Goal: Check status: Check status

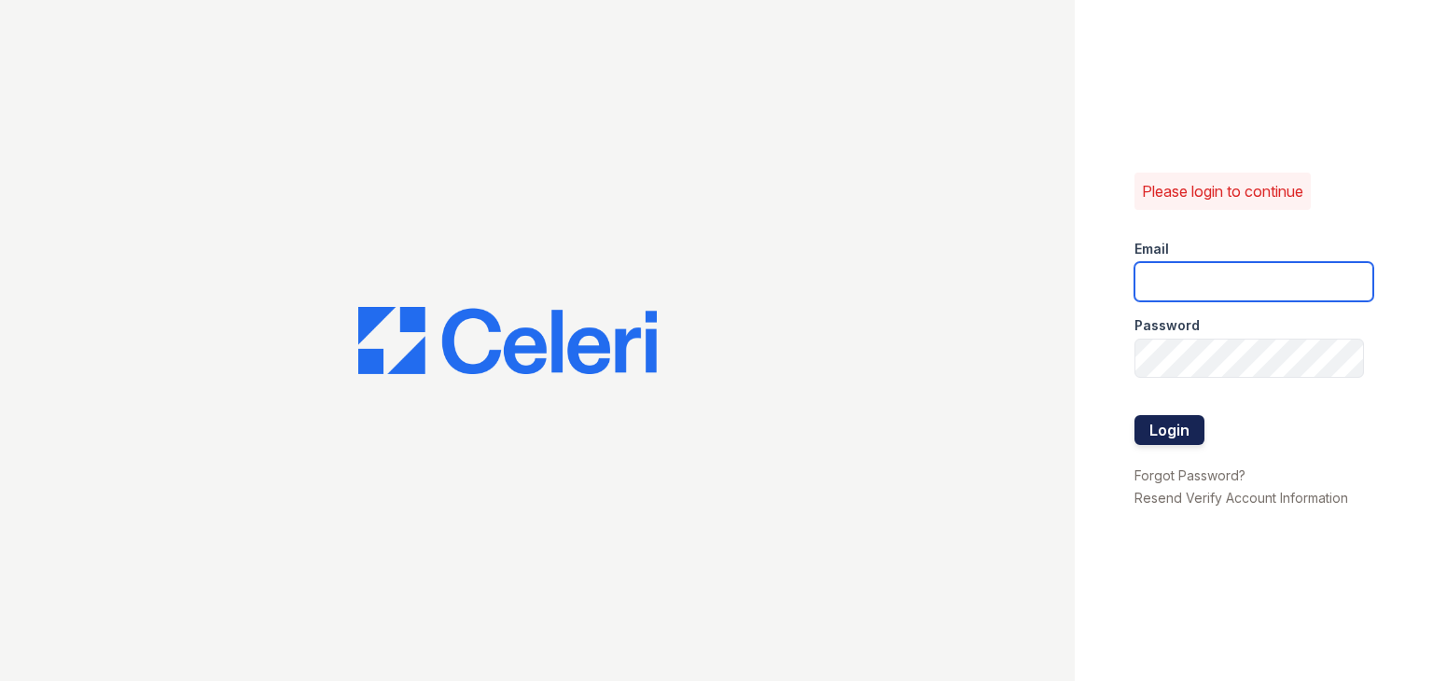
type input "Thornbury.am@cafmanagement.com"
click at [1172, 419] on button "Login" at bounding box center [1170, 430] width 70 height 30
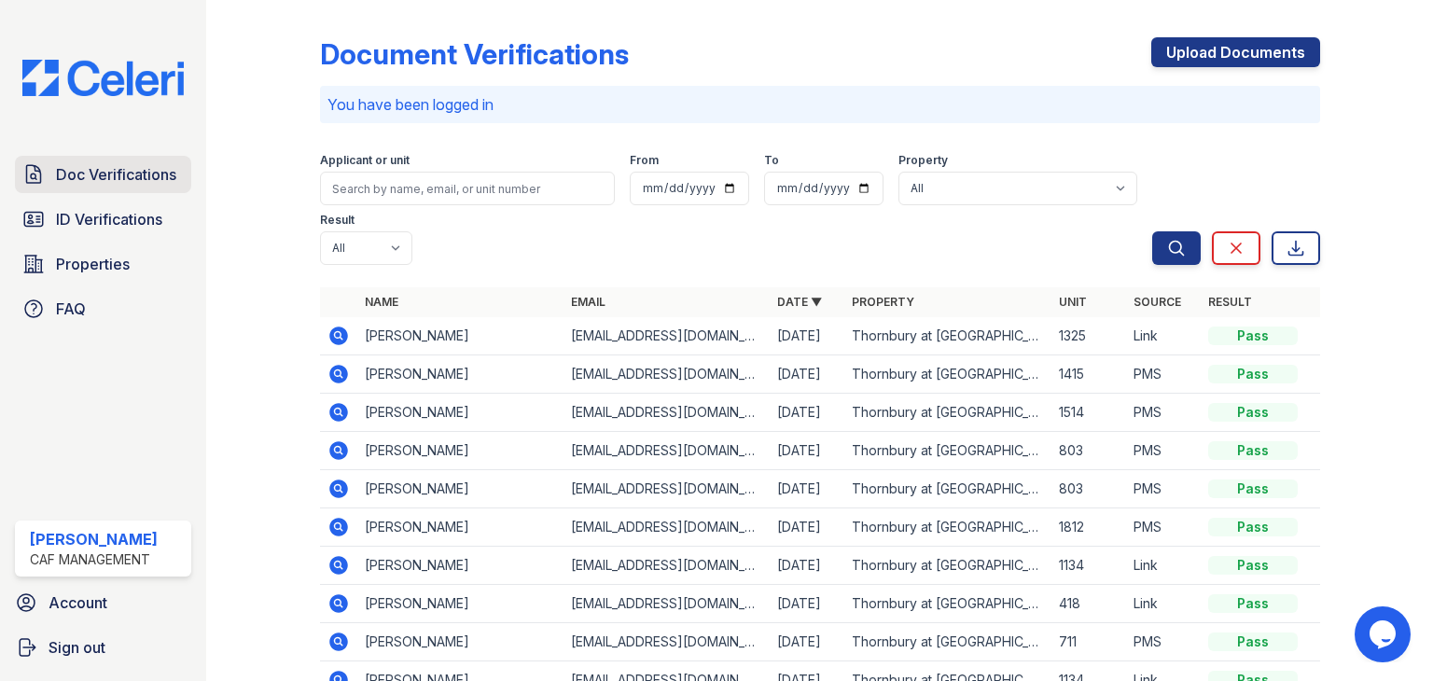
click at [126, 176] on span "Doc Verifications" at bounding box center [116, 174] width 120 height 22
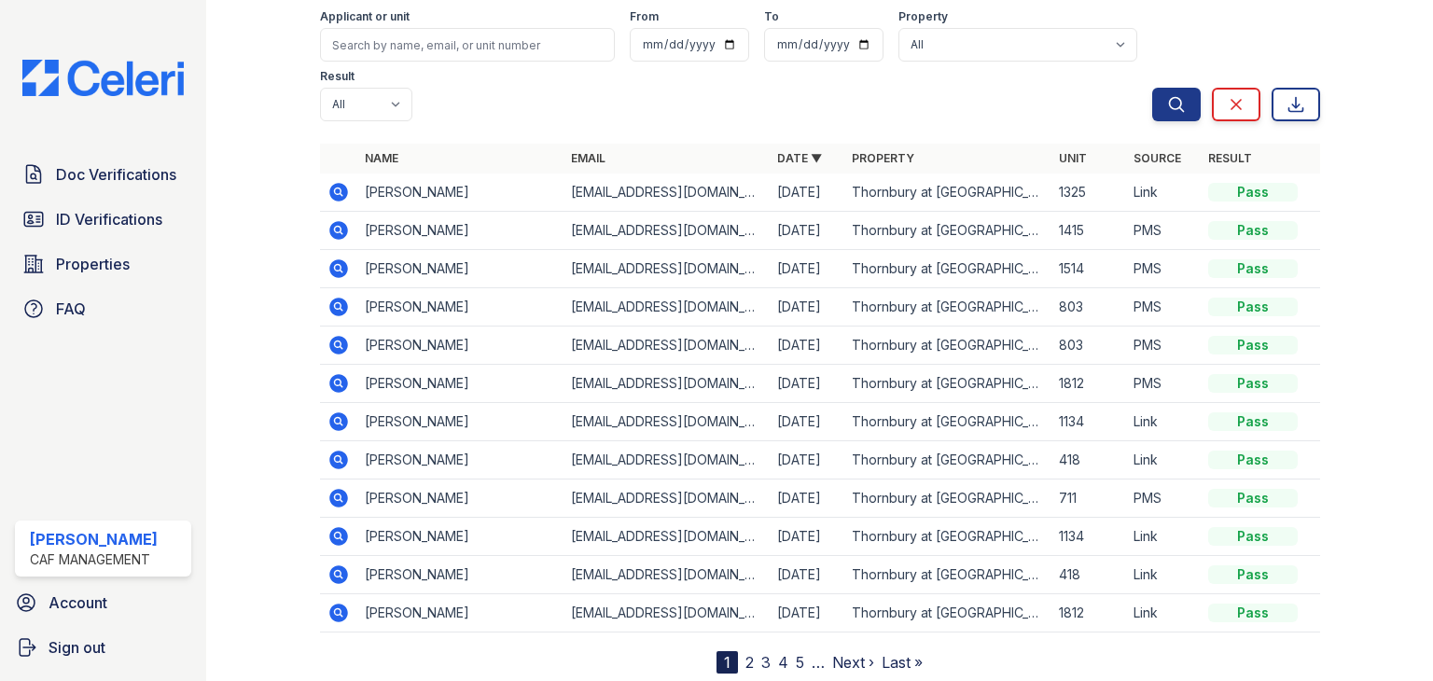
scroll to position [146, 0]
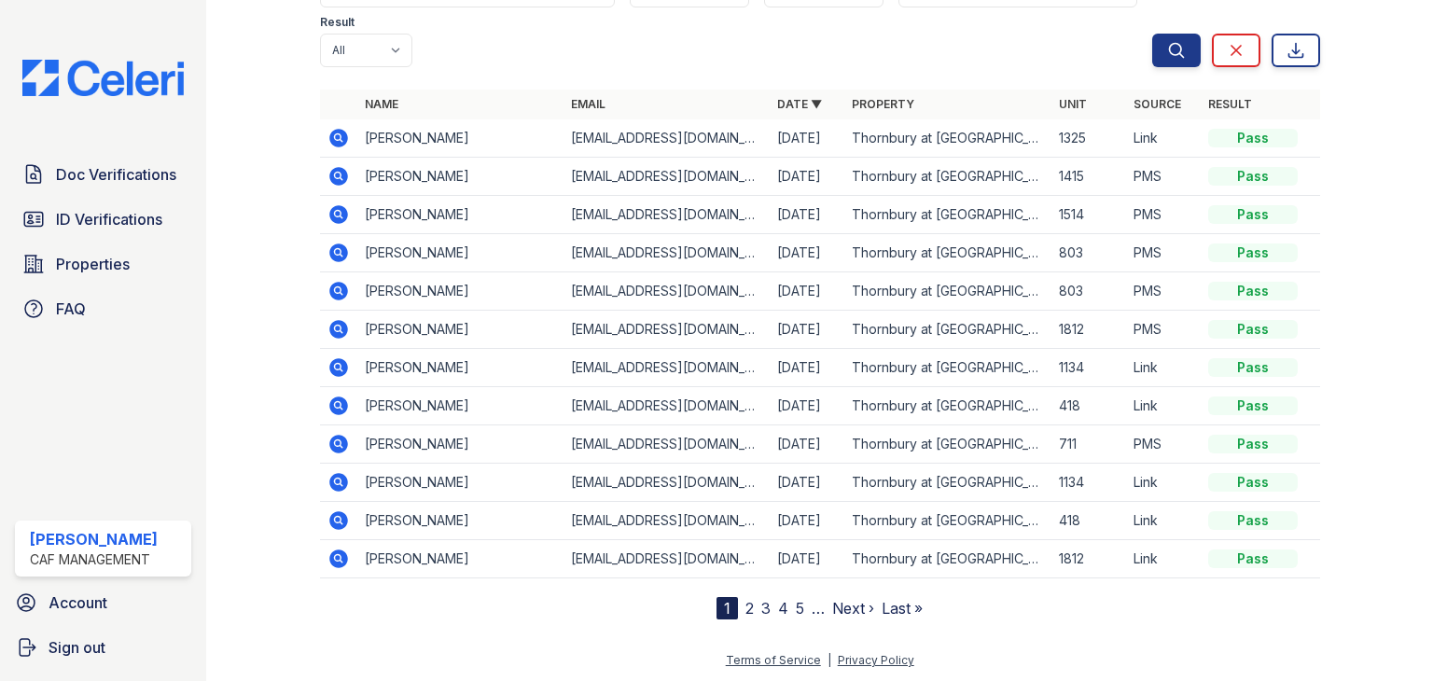
click at [746, 608] on link "2" at bounding box center [750, 608] width 8 height 19
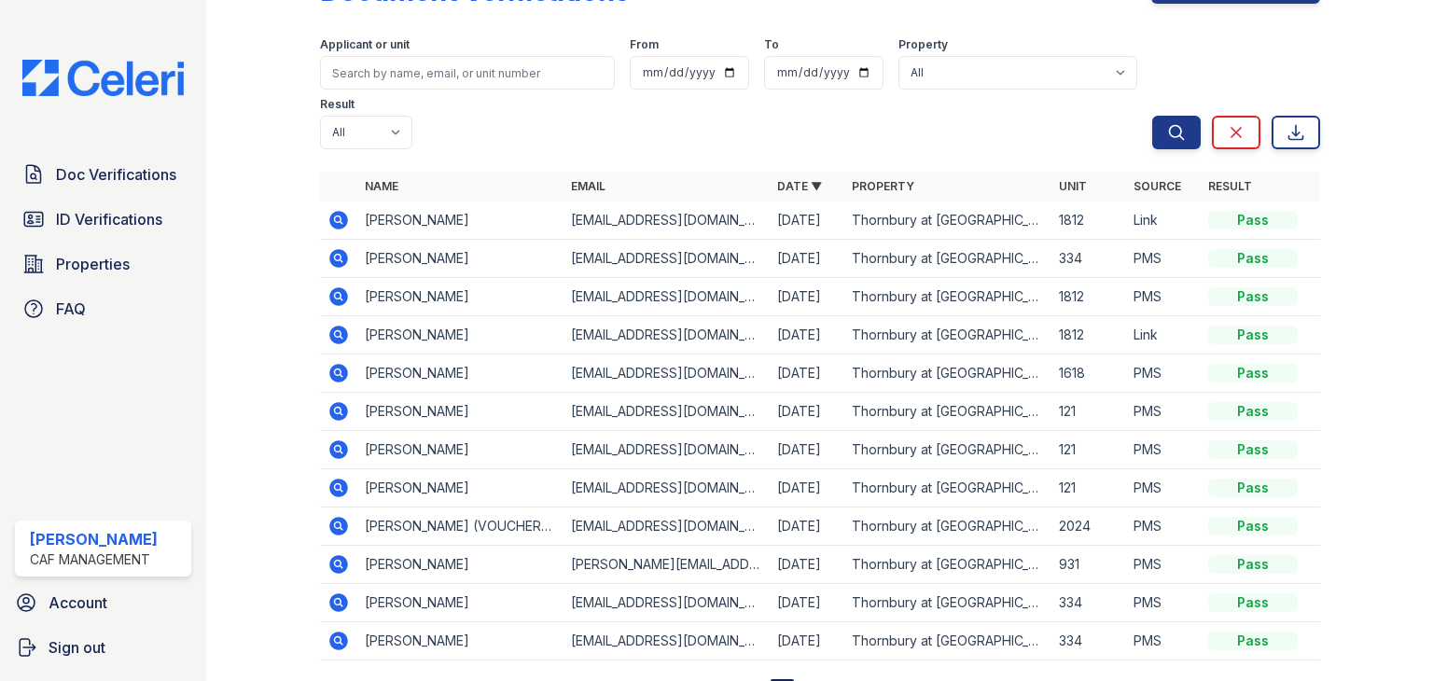
scroll to position [146, 0]
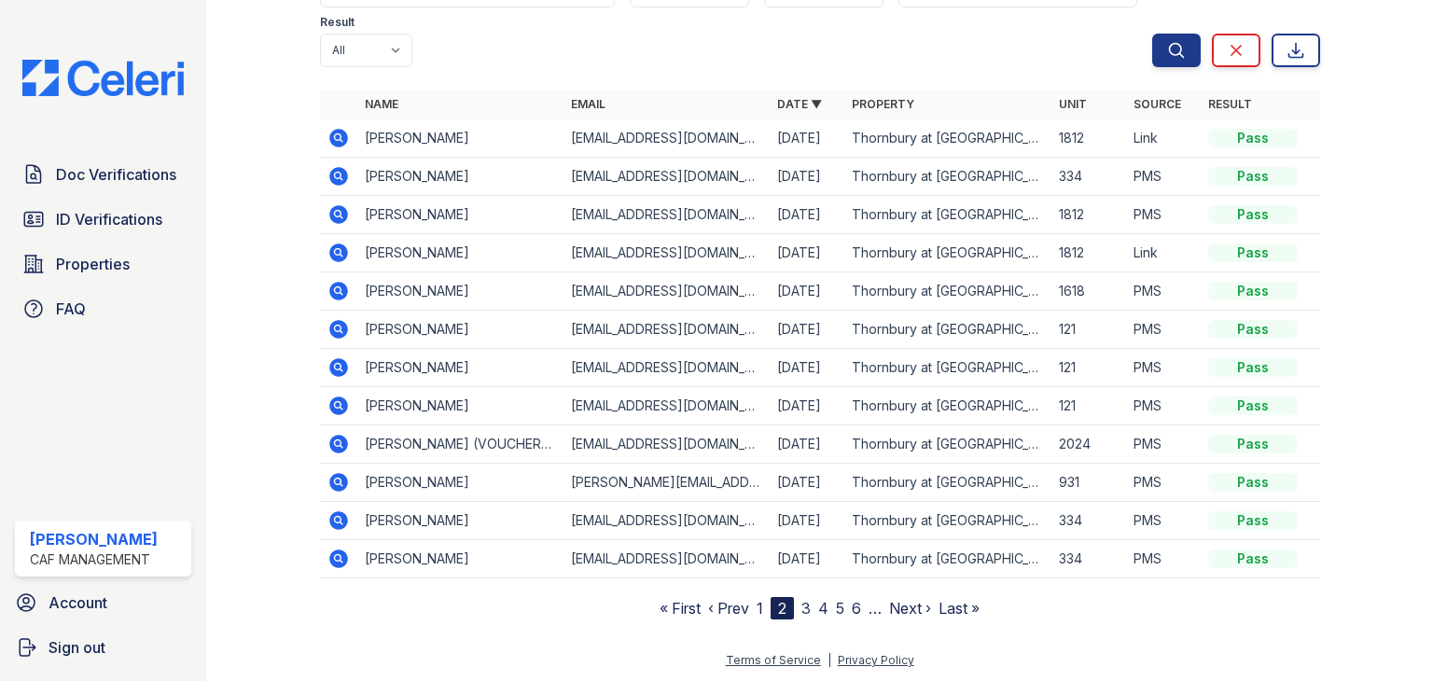
click at [793, 606] on nav "« First ‹ Prev 1 2 3 4 5 6 … Next › Last »" at bounding box center [820, 608] width 320 height 22
click at [802, 606] on link "3" at bounding box center [806, 608] width 9 height 19
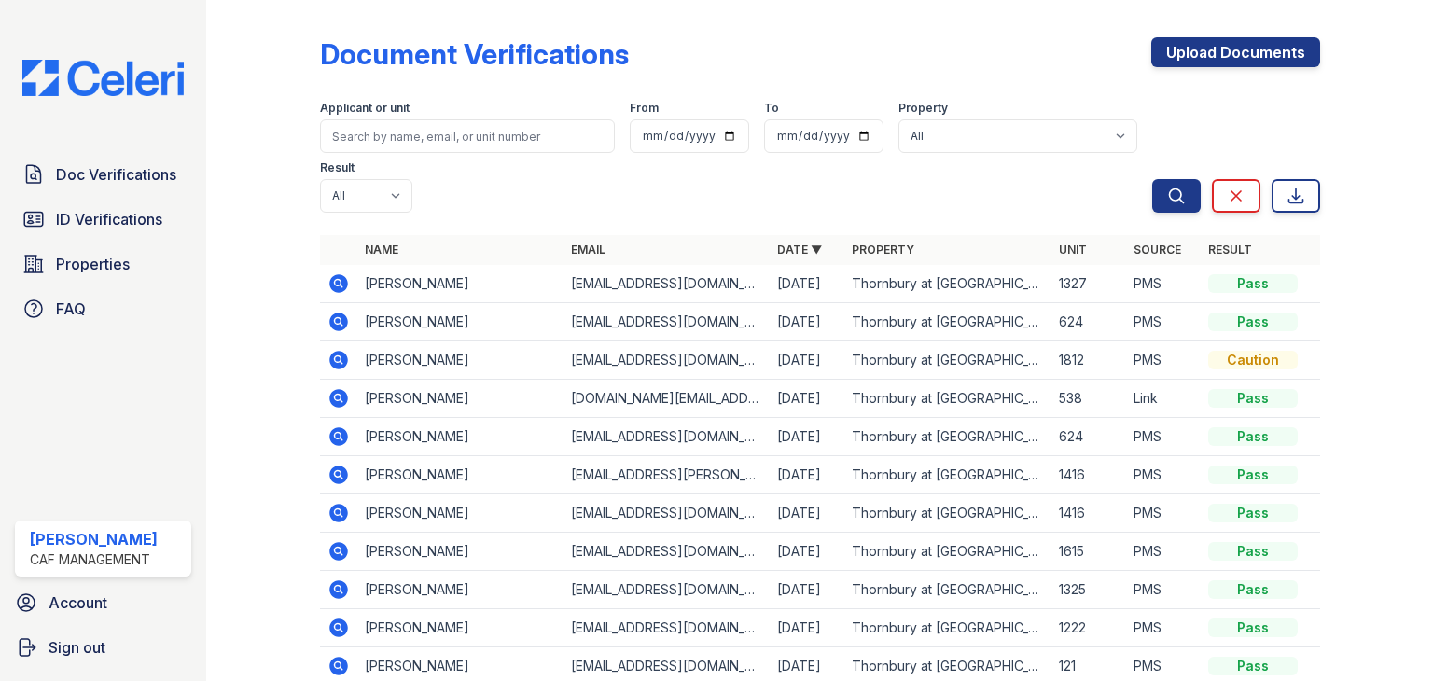
click at [337, 364] on icon at bounding box center [338, 360] width 19 height 19
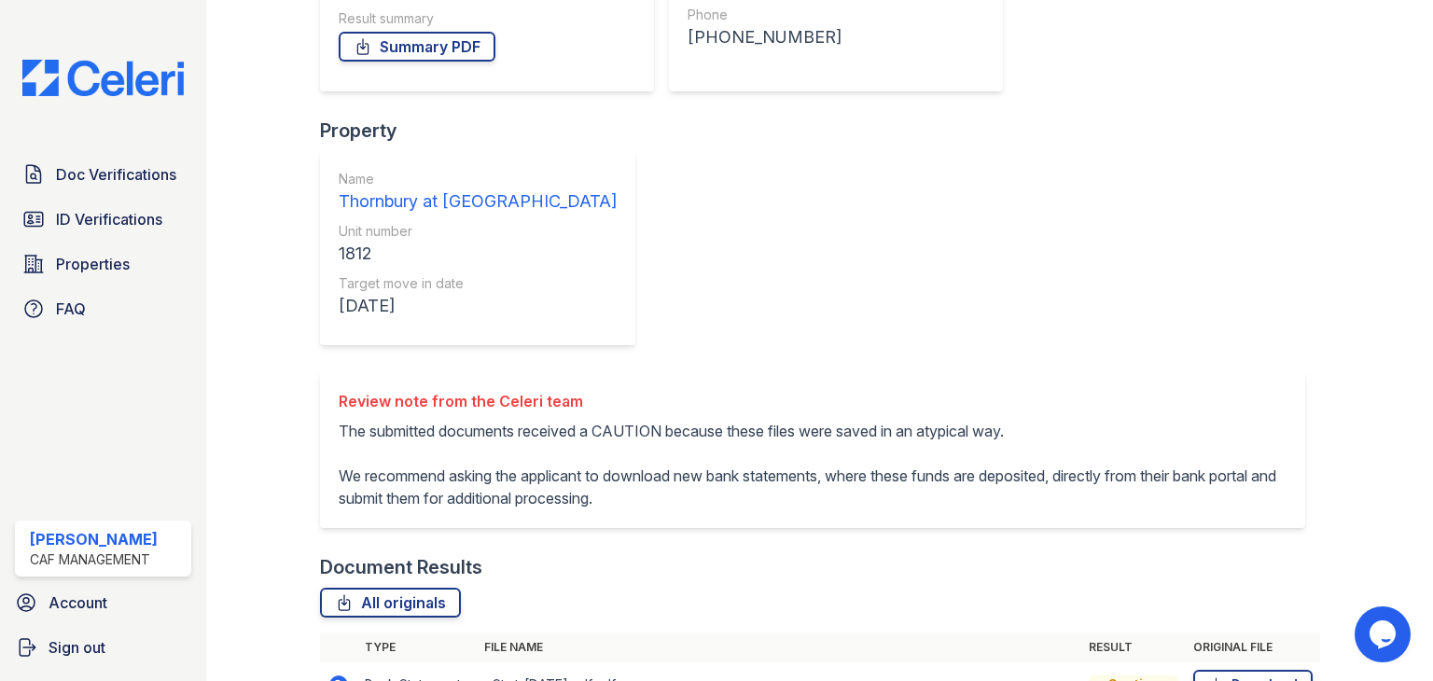
scroll to position [401, 0]
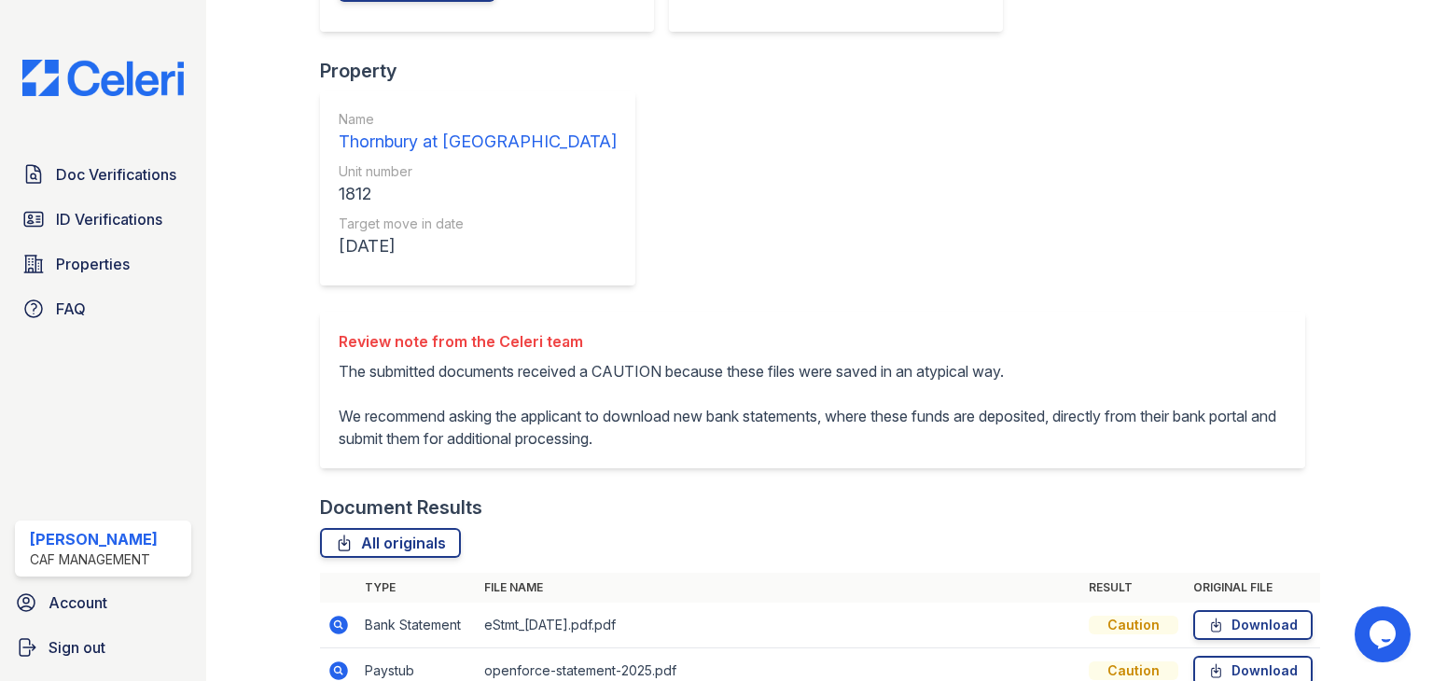
click at [340, 662] on icon at bounding box center [338, 671] width 19 height 19
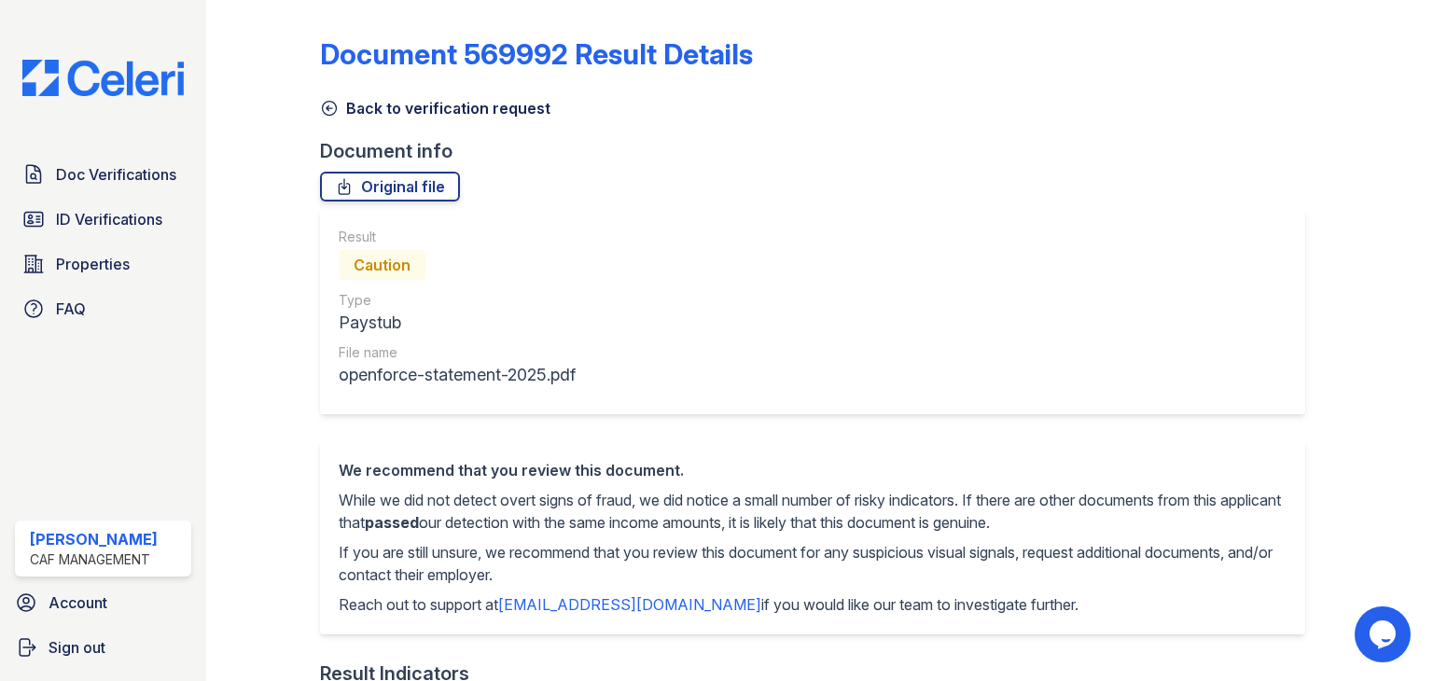
click at [336, 113] on icon at bounding box center [329, 108] width 19 height 19
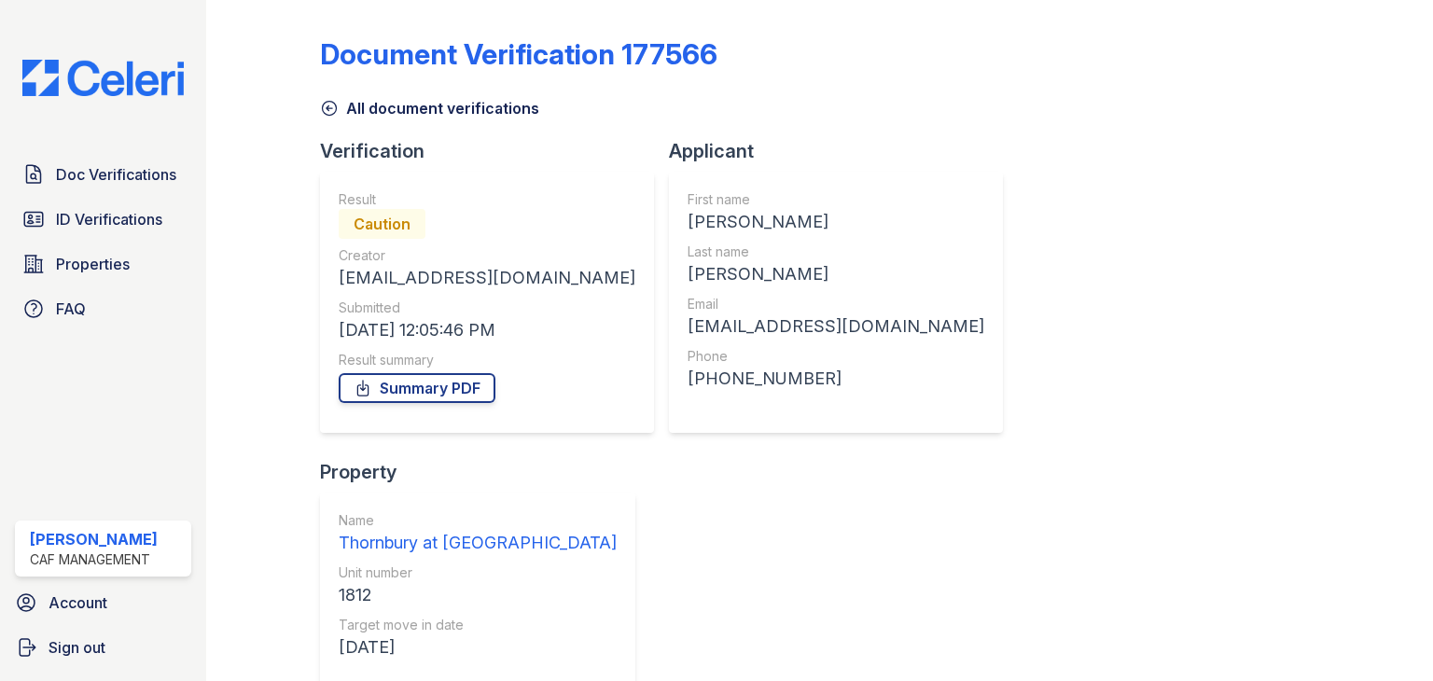
click at [334, 104] on icon at bounding box center [329, 108] width 19 height 19
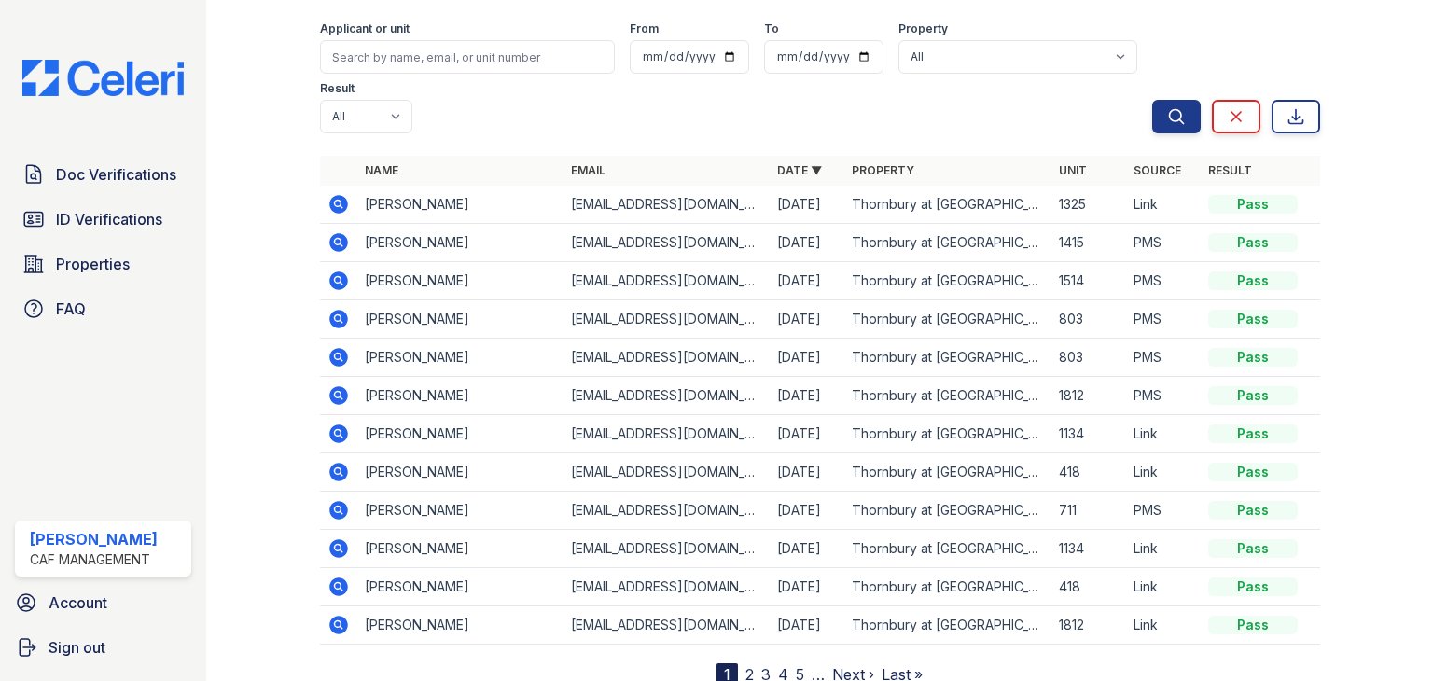
scroll to position [146, 0]
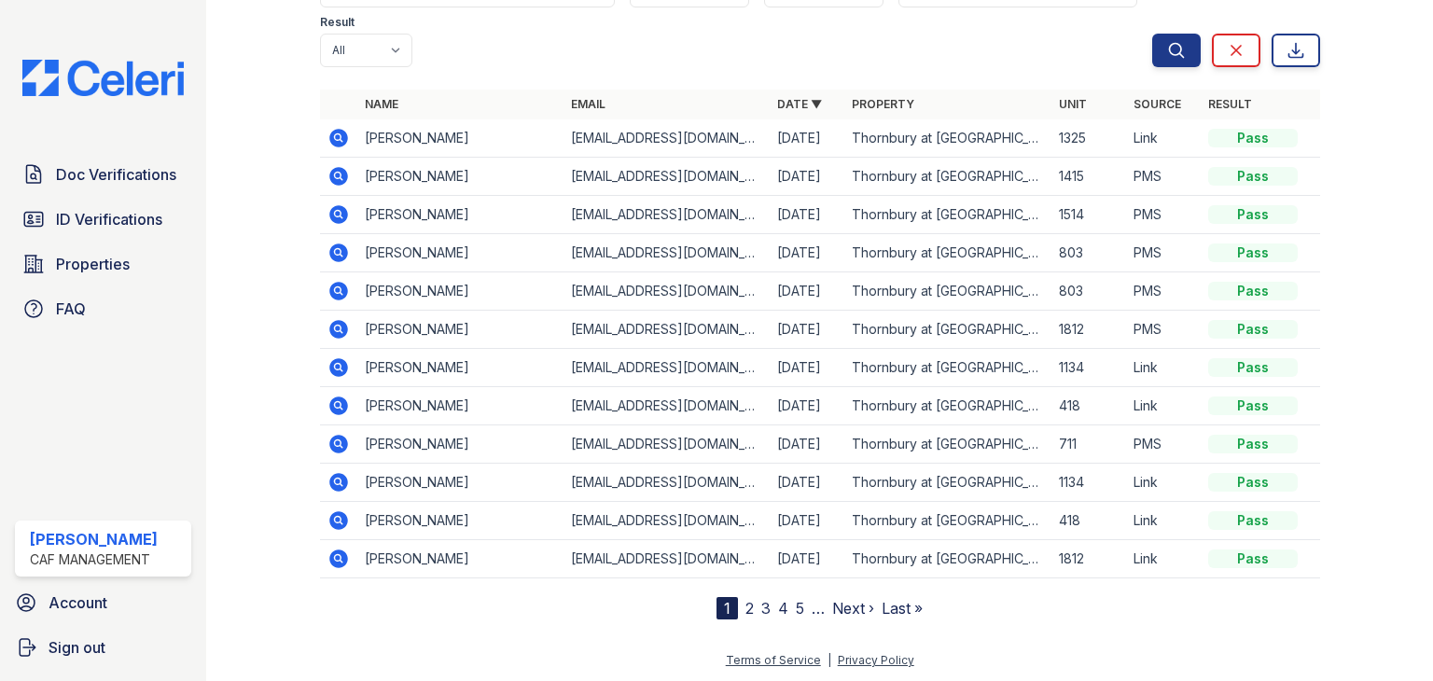
click at [762, 602] on link "3" at bounding box center [766, 608] width 9 height 19
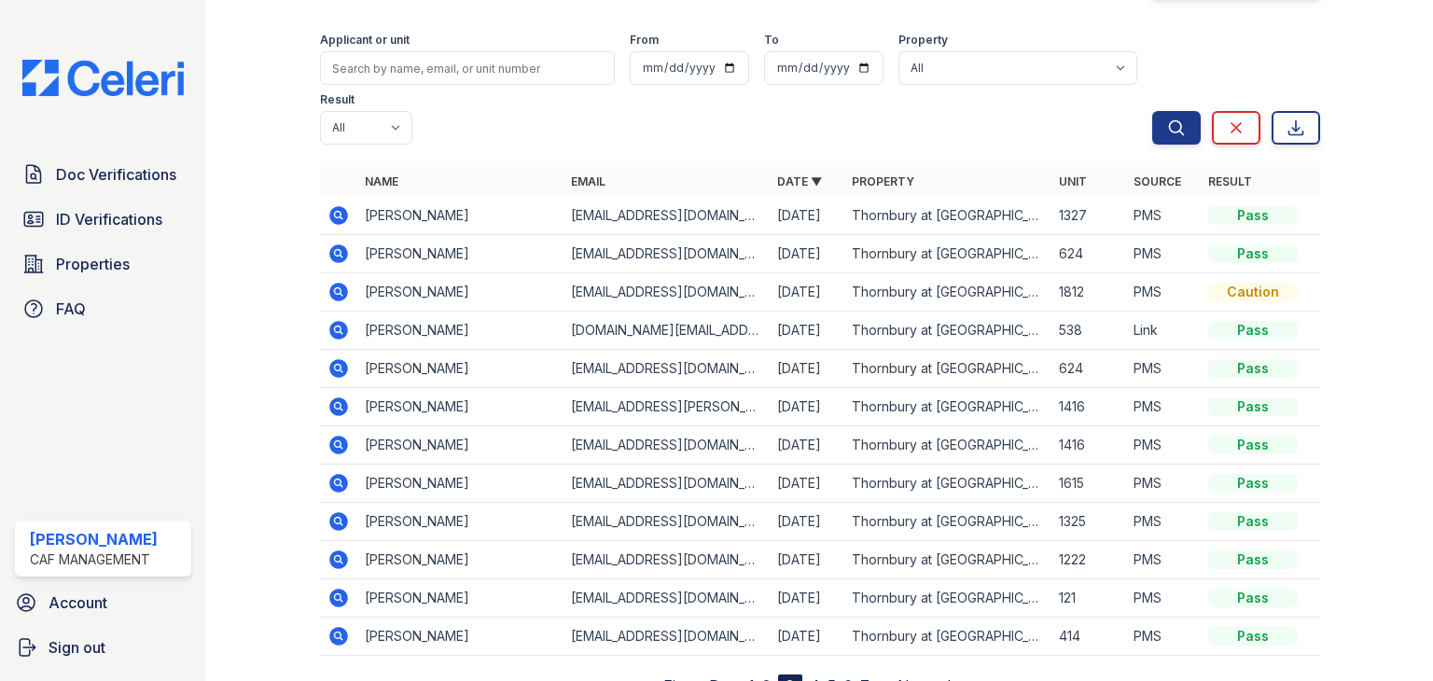
scroll to position [146, 0]
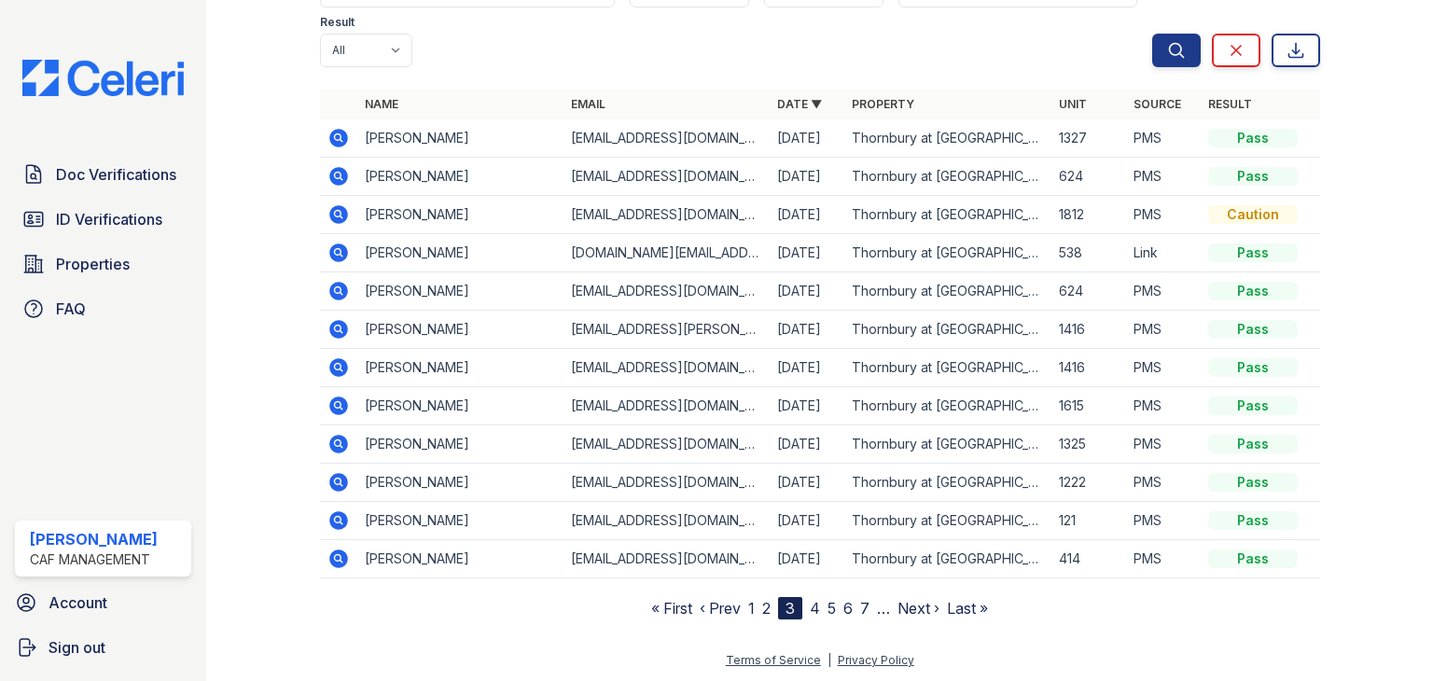
click at [812, 607] on link "4" at bounding box center [815, 608] width 10 height 19
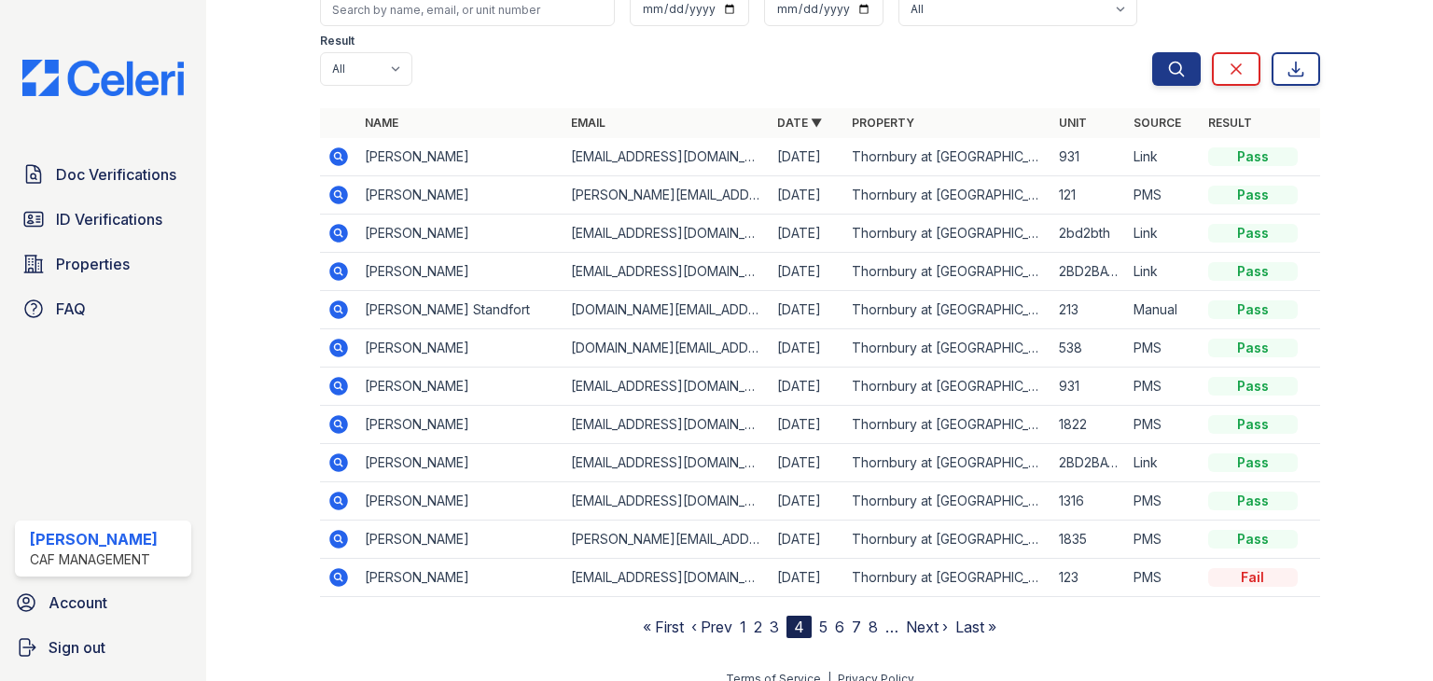
scroll to position [146, 0]
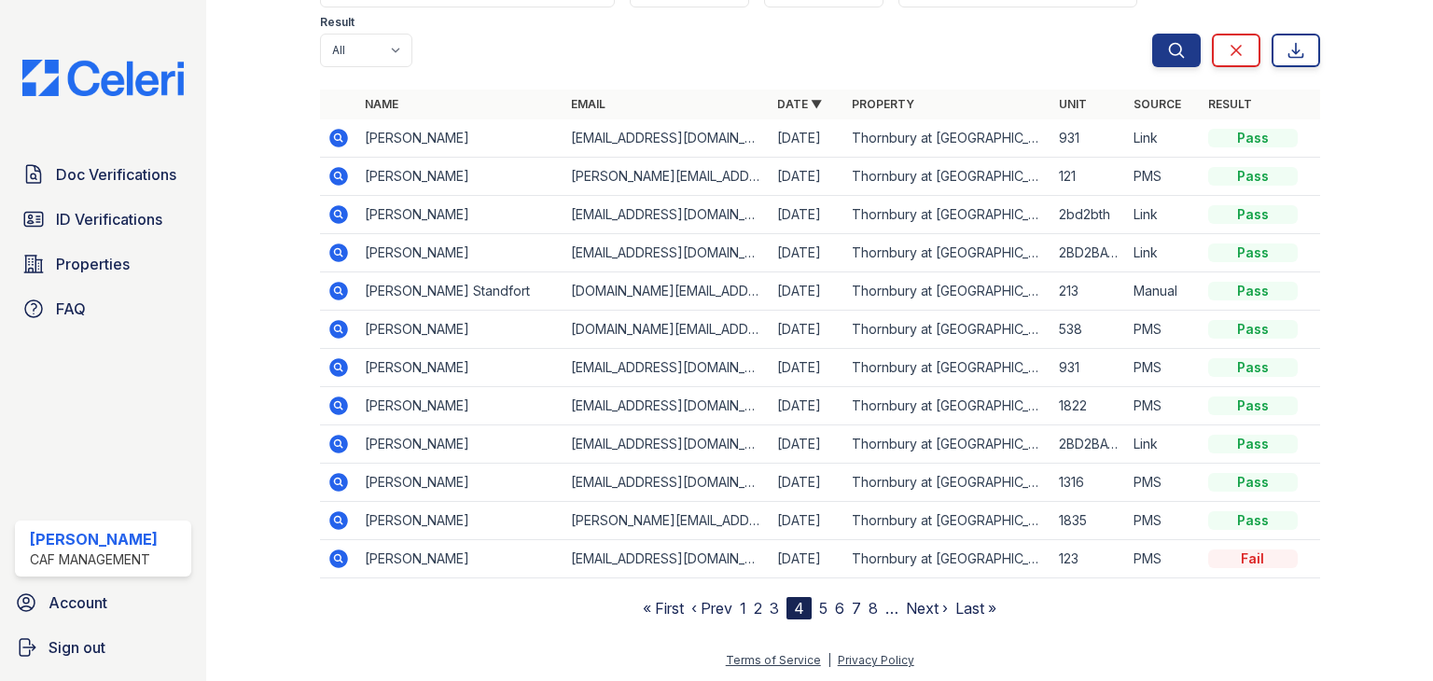
click at [740, 608] on link "1" at bounding box center [743, 608] width 7 height 19
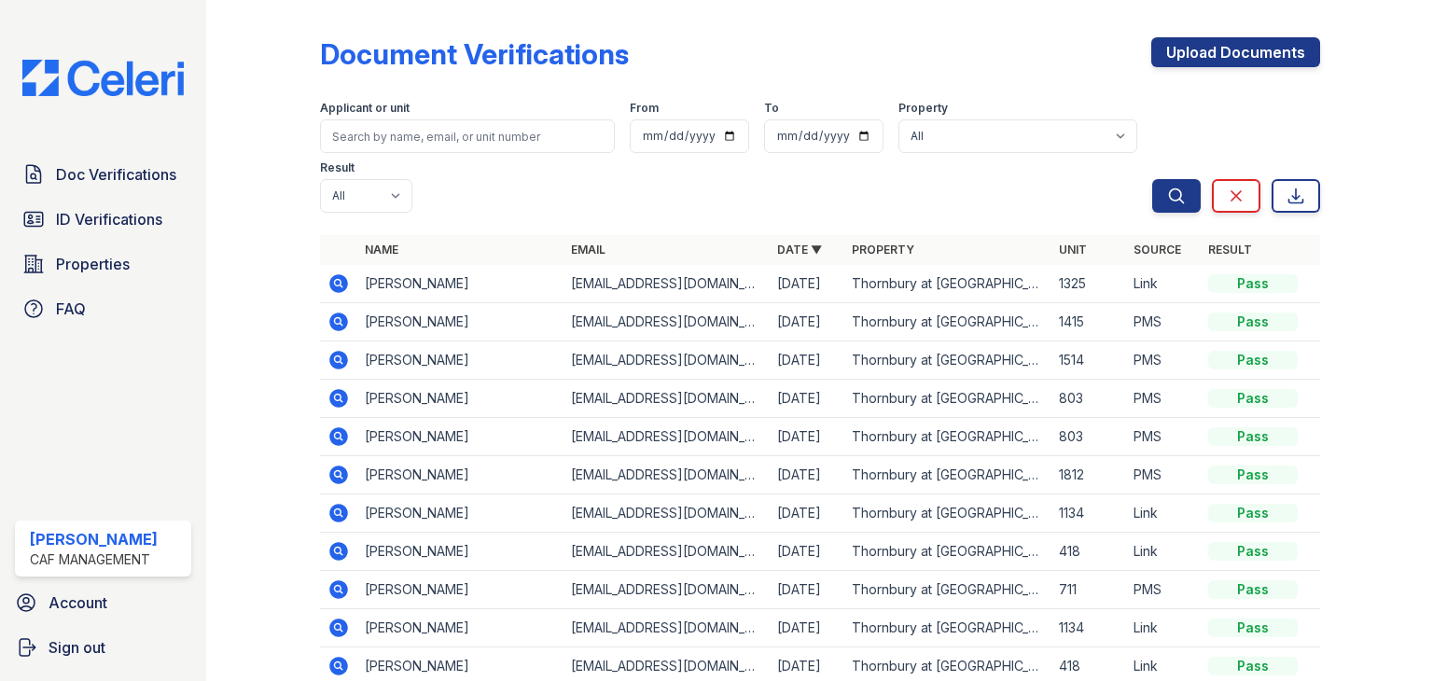
click at [1226, 245] on link "Result" at bounding box center [1231, 250] width 44 height 14
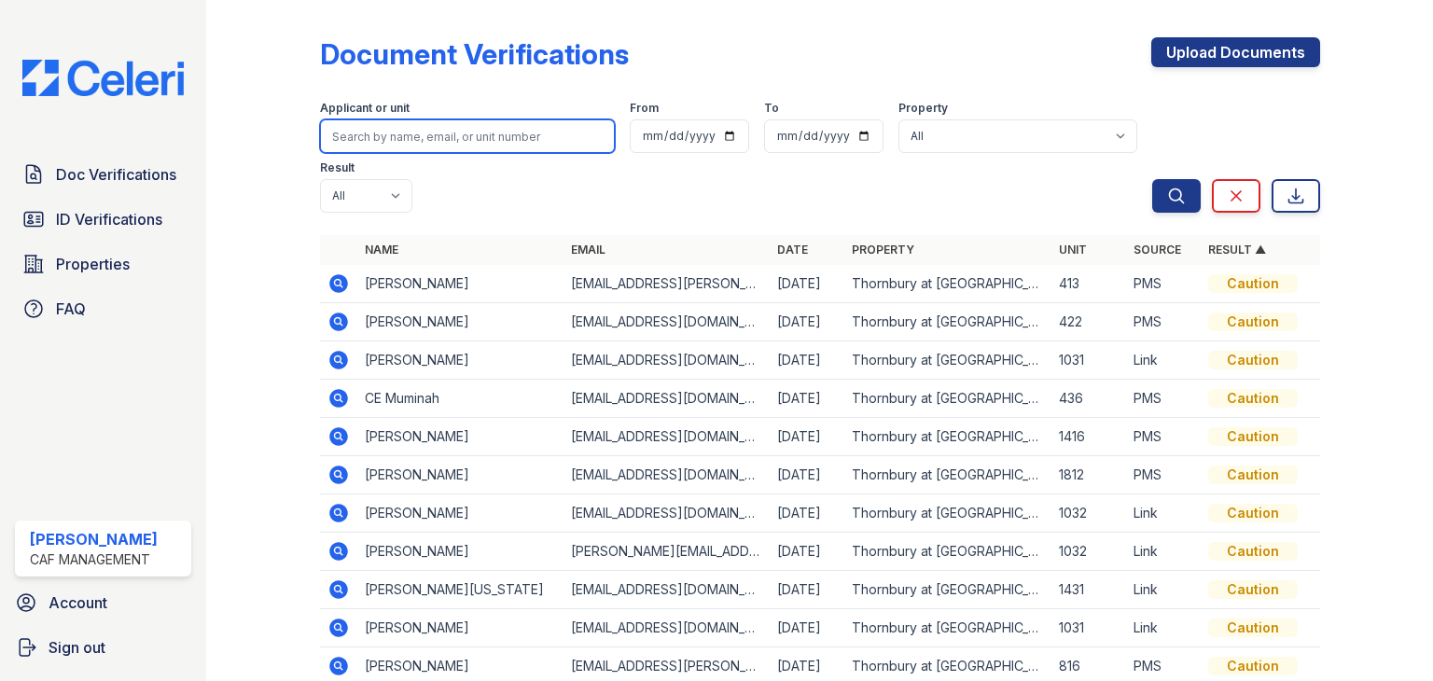
click at [431, 147] on input "search" at bounding box center [467, 136] width 295 height 34
type input "helen"
click at [1153, 179] on button "Search" at bounding box center [1177, 196] width 49 height 34
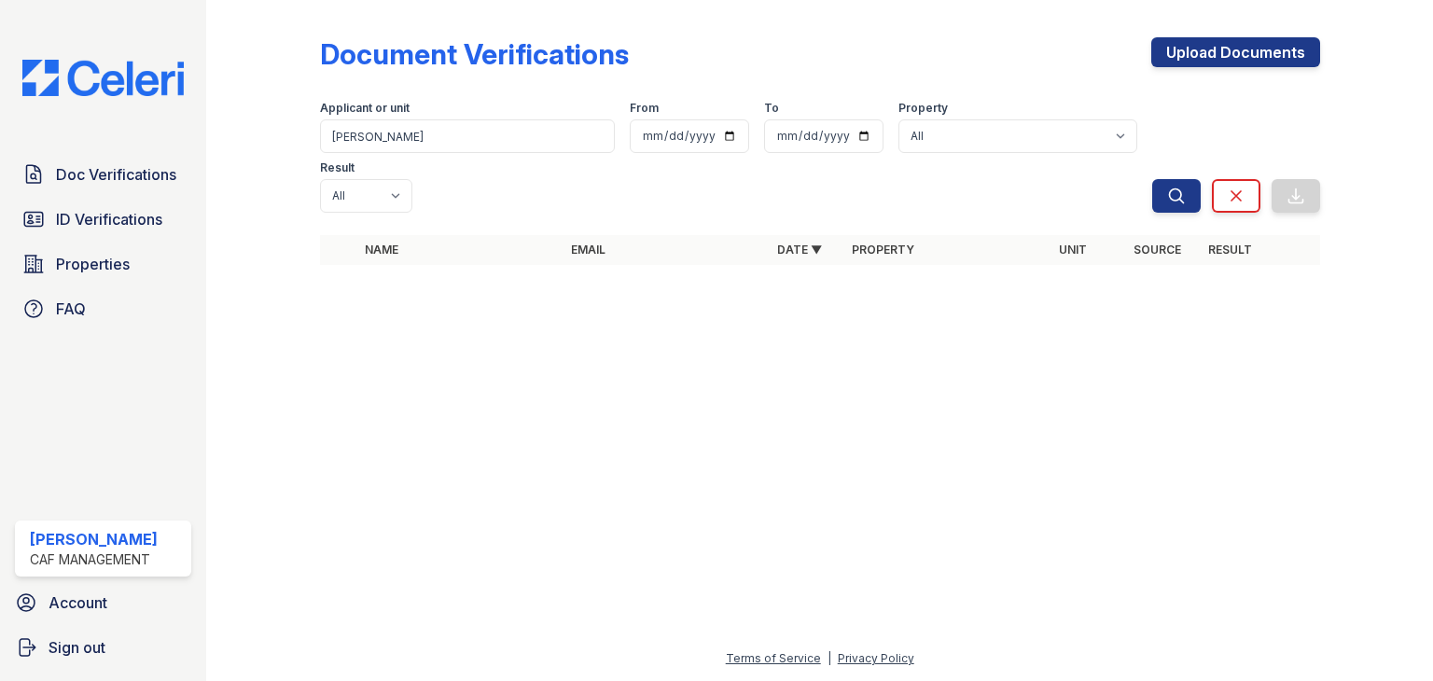
click at [332, 154] on form "Applicant or unit helen From To Property All Thornbury at Chase Oaks Result All…" at bounding box center [820, 153] width 1000 height 134
click at [353, 138] on input "helen" at bounding box center [467, 136] width 295 height 34
type input "foster"
click at [1153, 179] on button "Search" at bounding box center [1177, 196] width 49 height 34
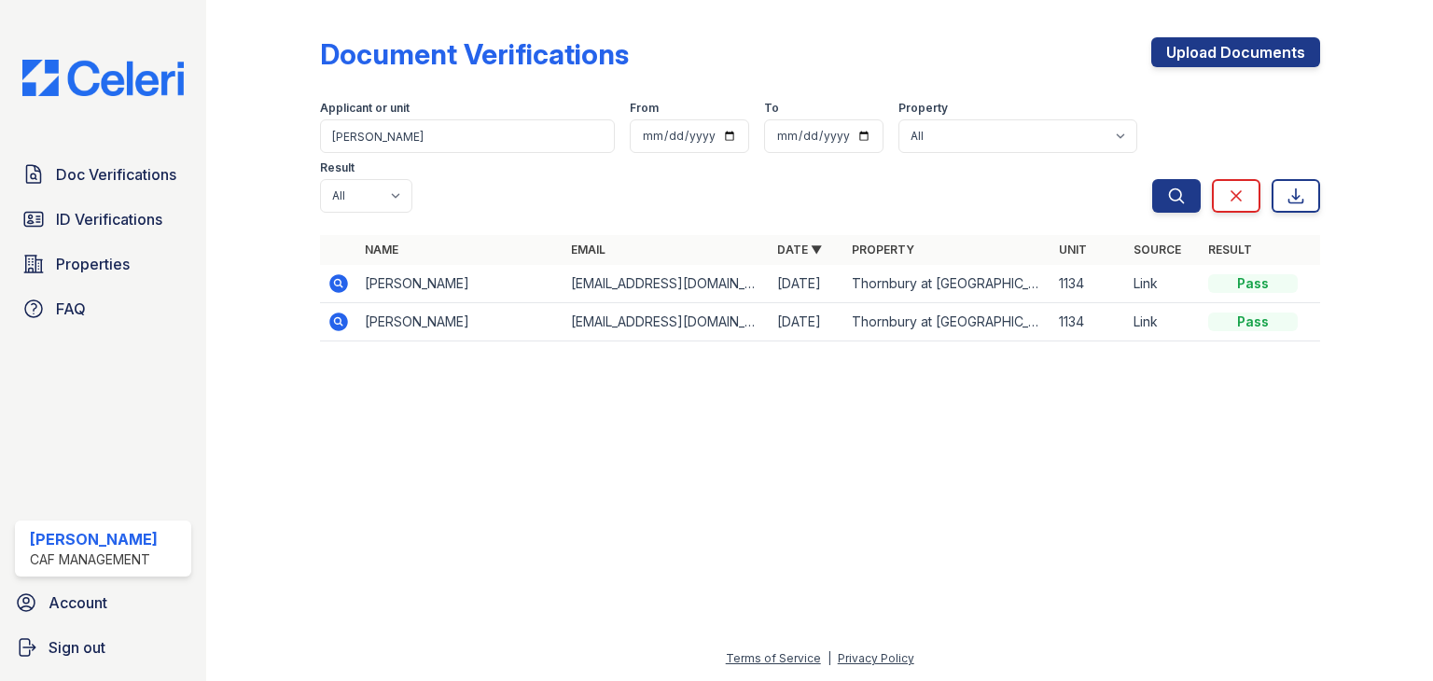
click at [350, 265] on td at bounding box center [338, 284] width 37 height 38
click at [340, 274] on icon at bounding box center [338, 283] width 19 height 19
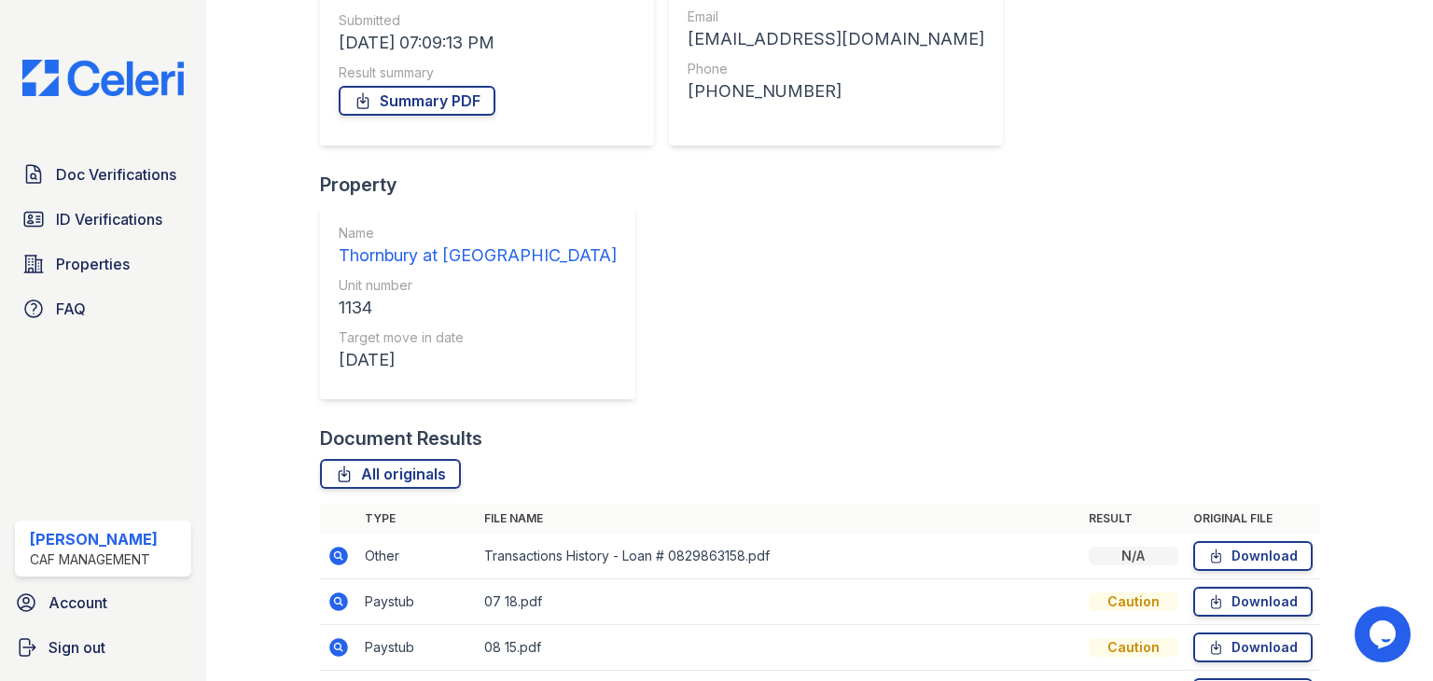
click at [336, 591] on icon at bounding box center [339, 602] width 22 height 22
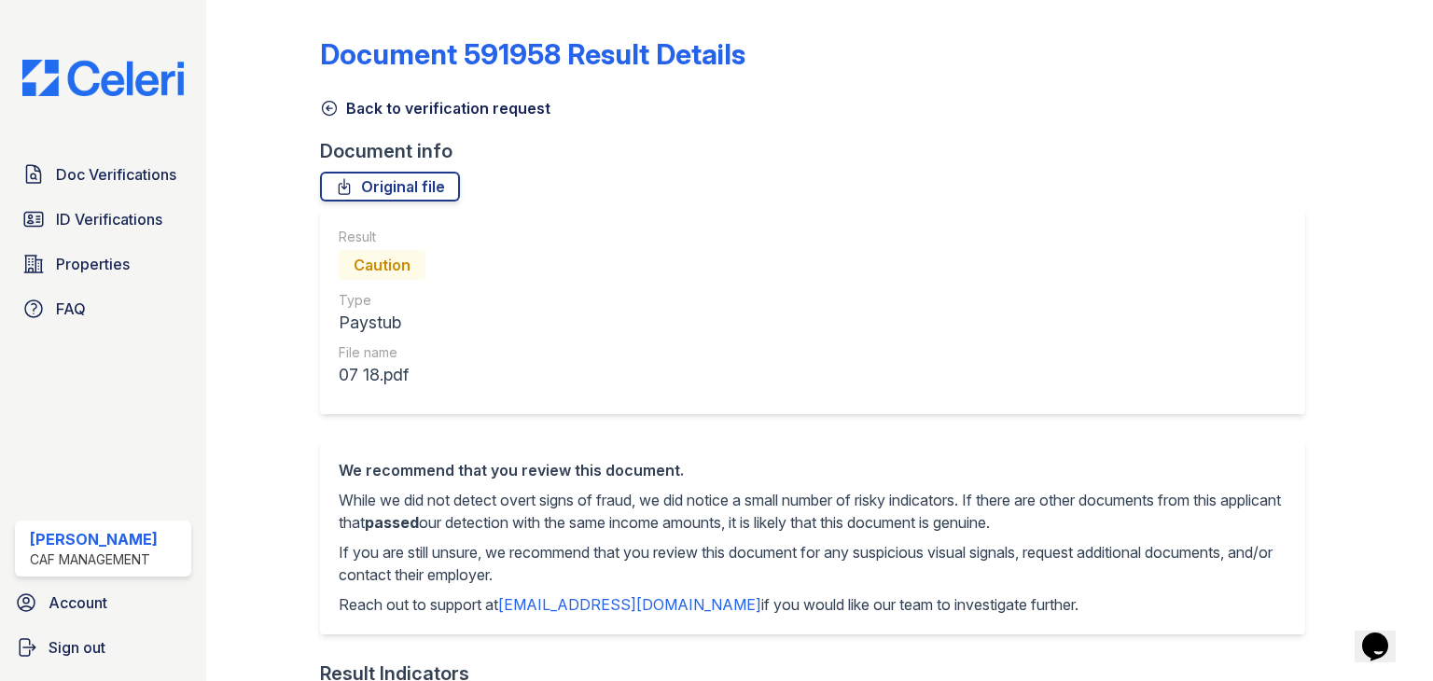
click at [330, 116] on icon at bounding box center [329, 108] width 19 height 19
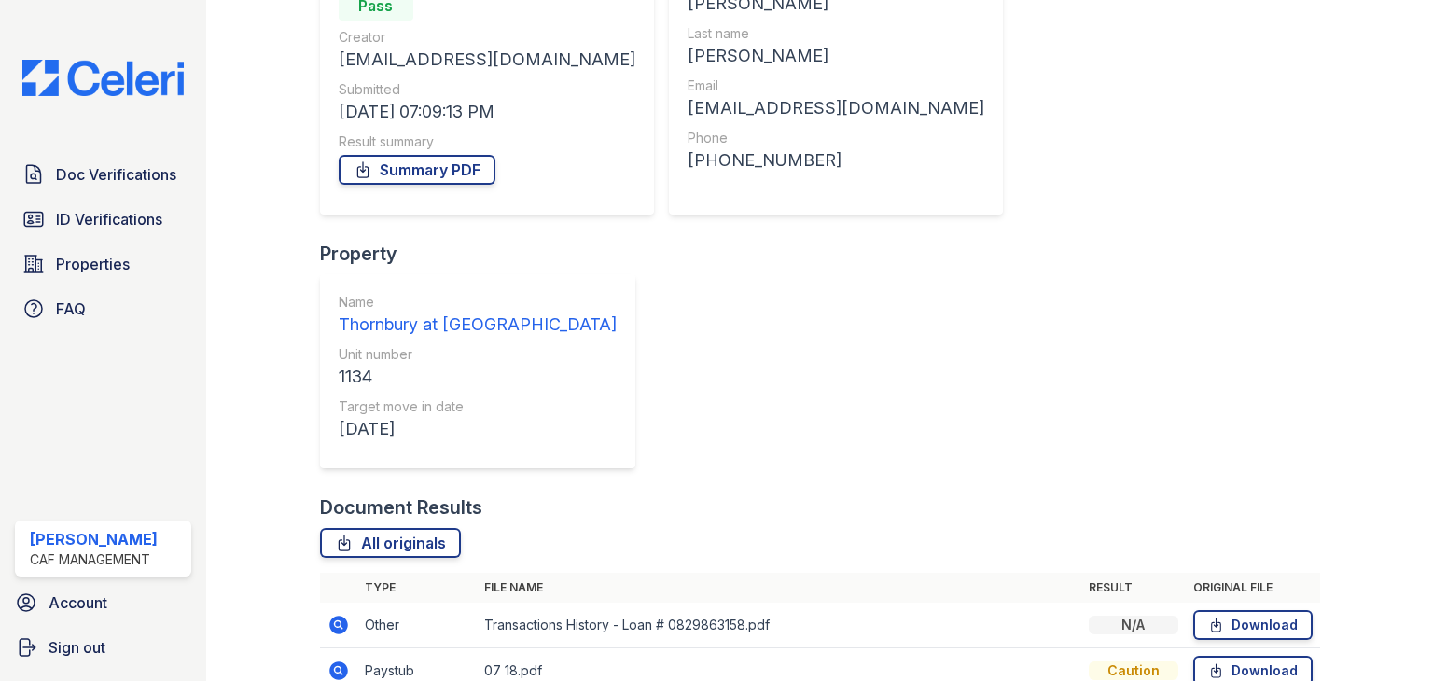
scroll to position [280, 0]
